Goal: Task Accomplishment & Management: Check status

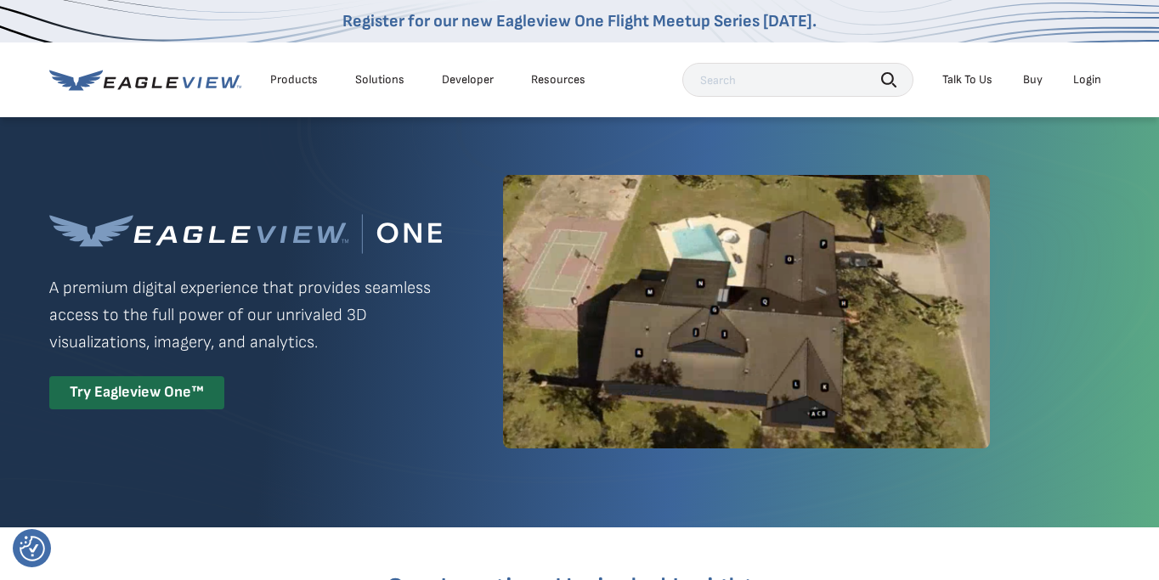
click at [1084, 85] on div "Login" at bounding box center [1087, 79] width 28 height 15
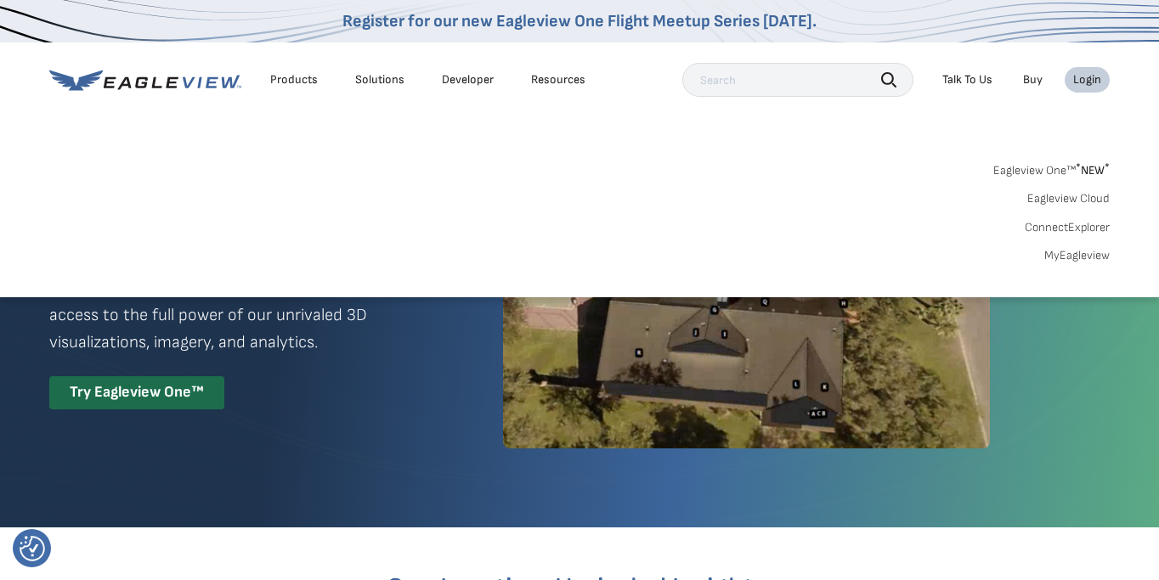
click at [1097, 257] on link "MyEagleview" at bounding box center [1076, 255] width 65 height 15
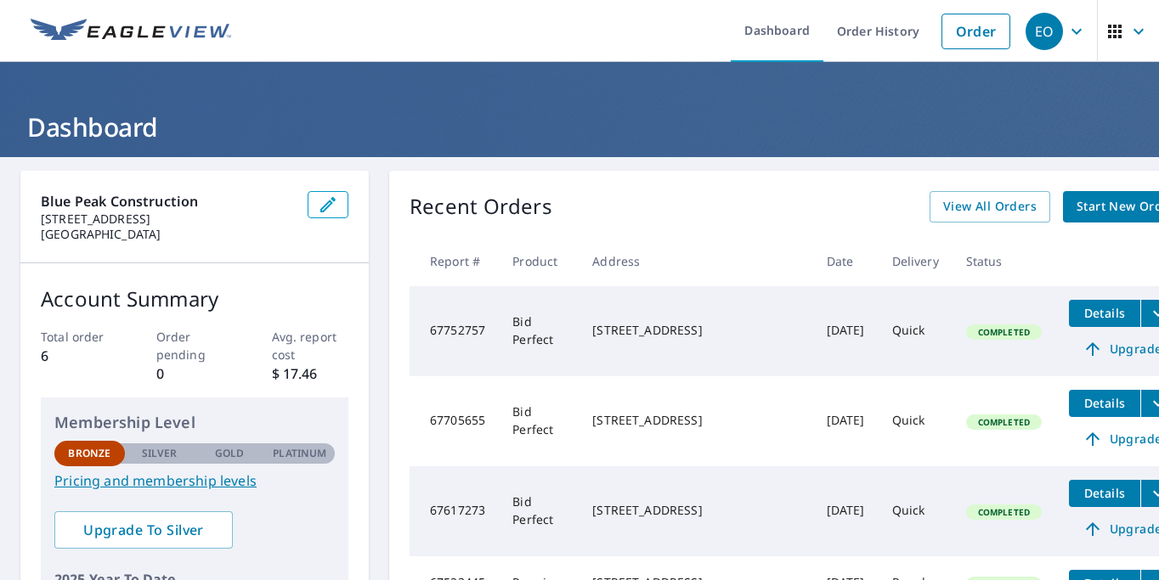
click at [773, 214] on div "Recent Orders View All Orders Start New Order" at bounding box center [799, 206] width 779 height 31
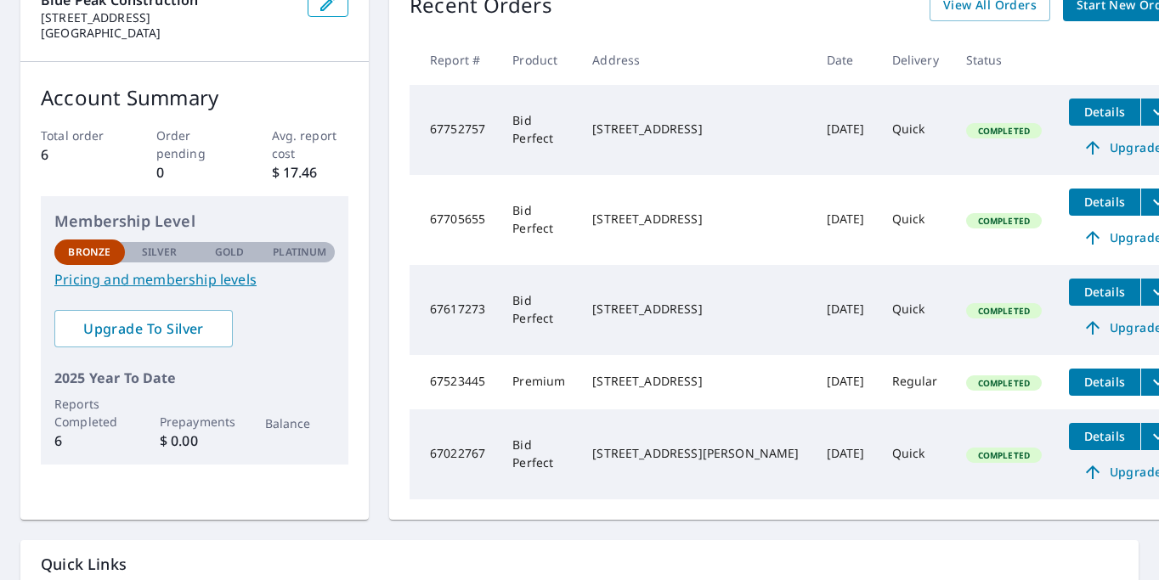
scroll to position [185, 0]
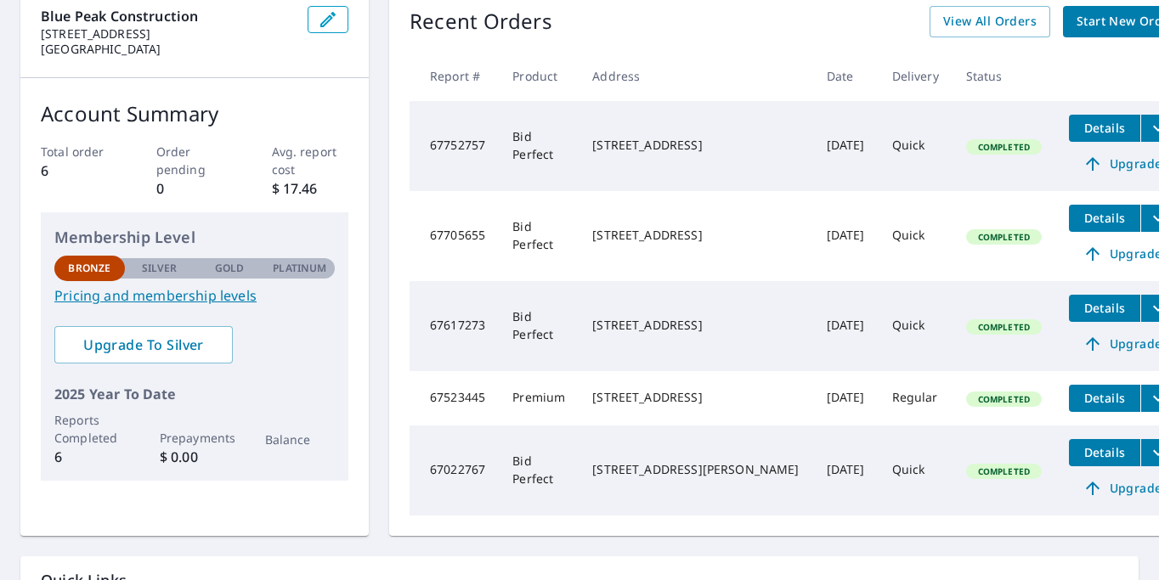
click at [1079, 308] on span "Details" at bounding box center [1104, 308] width 51 height 16
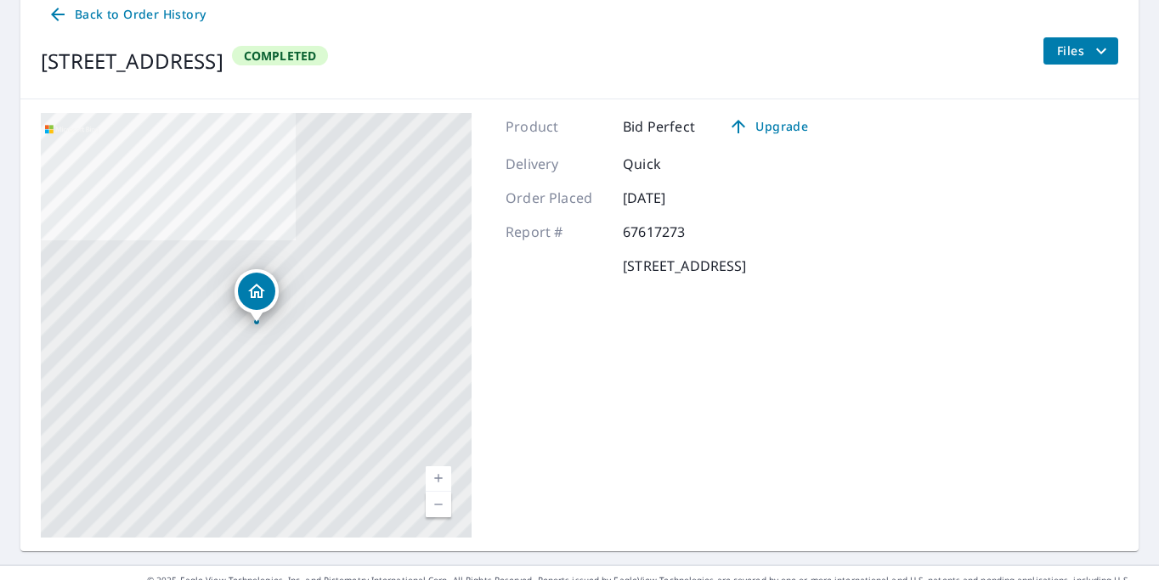
click at [746, 271] on p "6208 Welshire Pl, Upper Marlboro, MD 20772" at bounding box center [684, 266] width 123 height 20
click at [746, 266] on p "6208 Welshire Pl, Upper Marlboro, MD 20772" at bounding box center [684, 266] width 123 height 20
copy div "6208 Welshire Pl, Upper Marlboro, MD 20772"
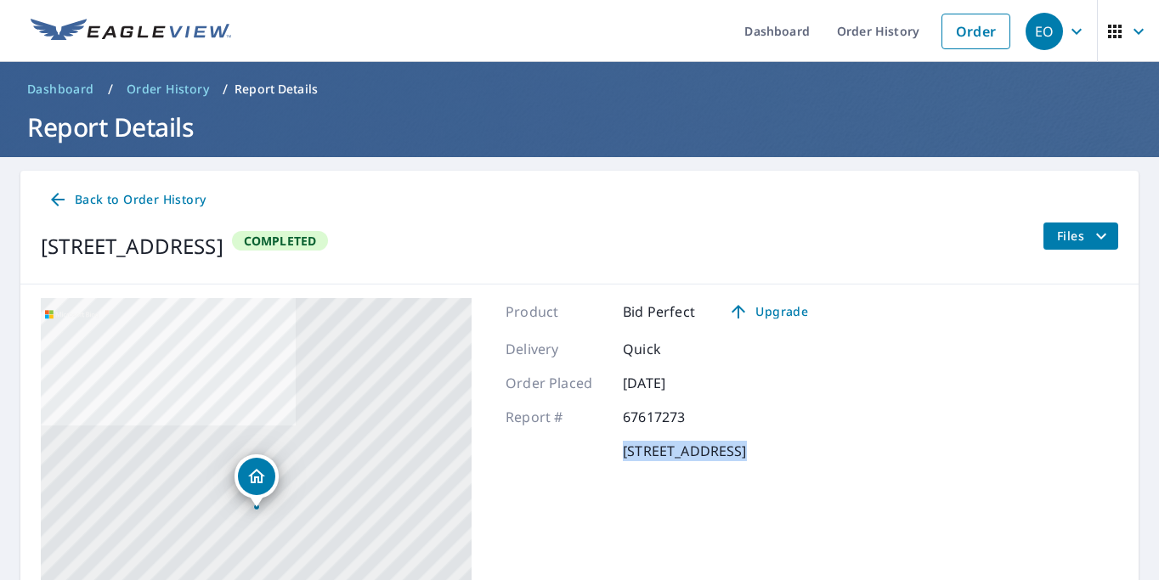
click at [1103, 232] on icon "filesDropdownBtn-67617273" at bounding box center [1101, 236] width 20 height 20
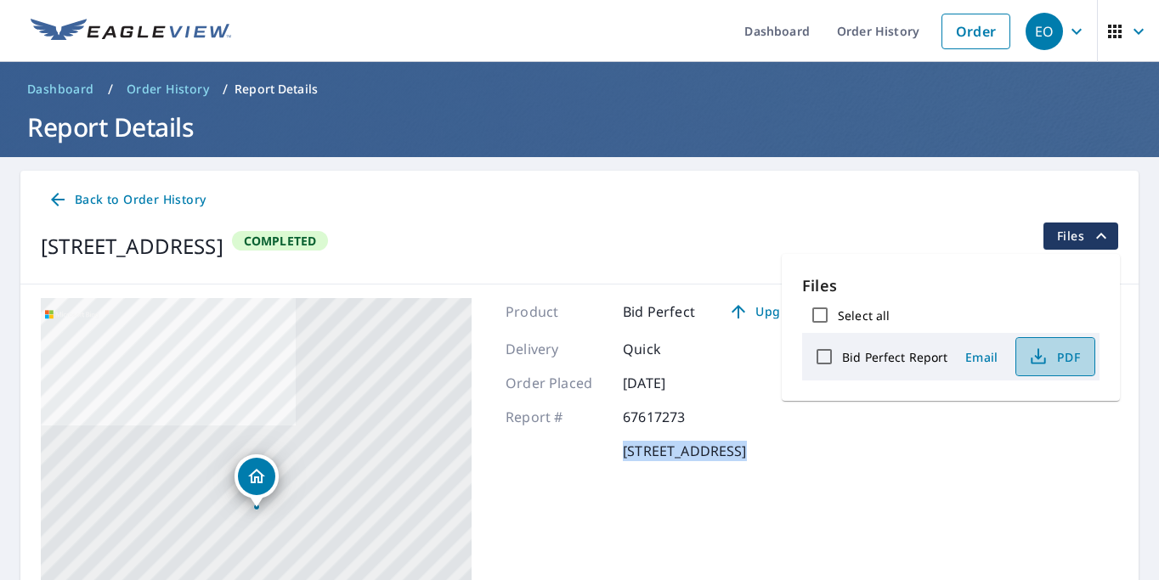
click at [1016, 357] on button "PDF" at bounding box center [1055, 356] width 80 height 39
click at [727, 391] on div "Order Placed Sep 26, 2025" at bounding box center [664, 383] width 316 height 20
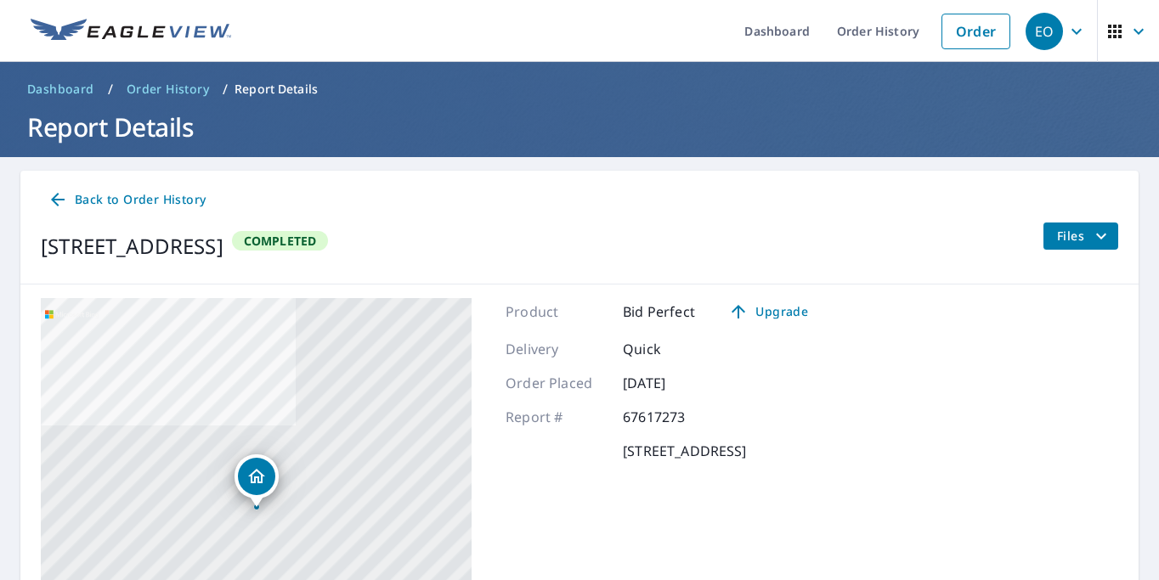
click at [746, 455] on p "6208 Welshire Pl, Upper Marlboro, MD 20772" at bounding box center [684, 451] width 123 height 20
copy div "6208 Welshire Pl, Upper Marlboro, MD 20772"
